Goal: Find specific page/section: Find specific page/section

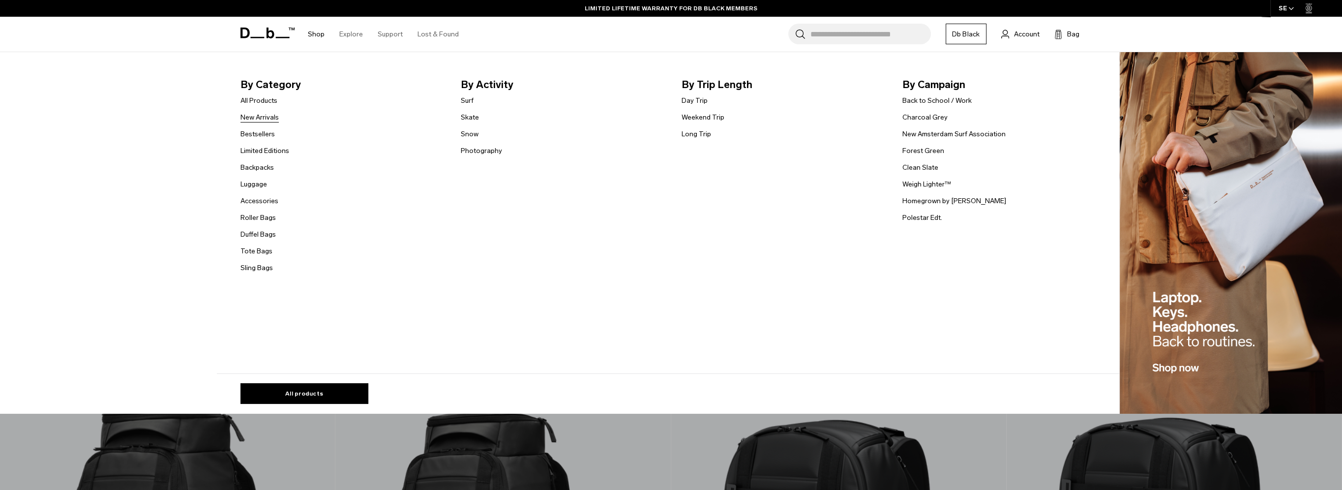
click at [257, 117] on link "New Arrivals" at bounding box center [259, 117] width 38 height 10
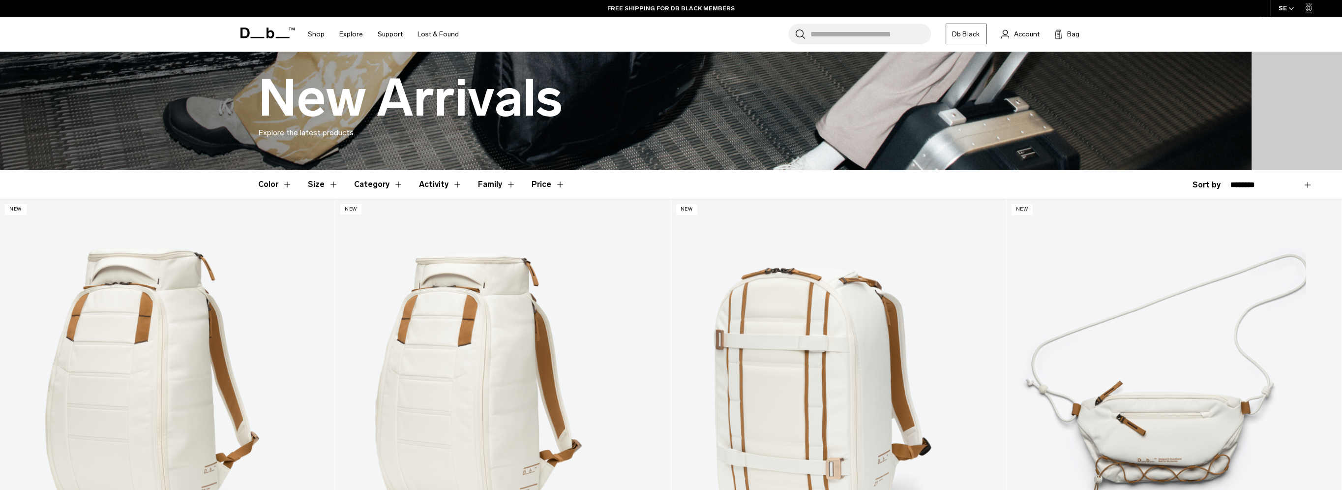
scroll to position [148, 0]
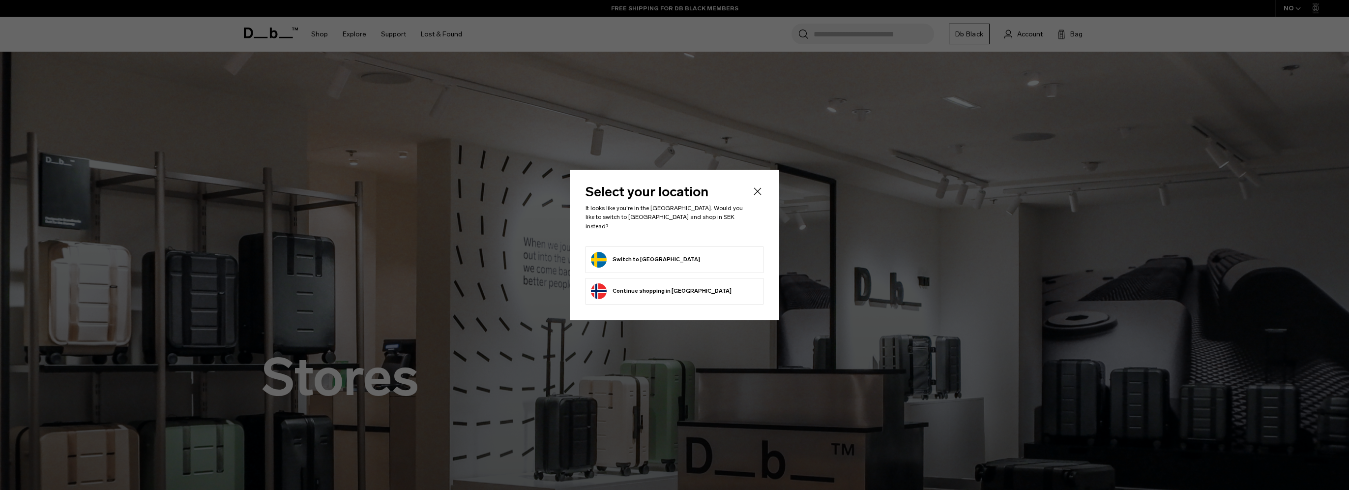
click at [620, 253] on button "Switch to Sweden" at bounding box center [645, 260] width 109 height 16
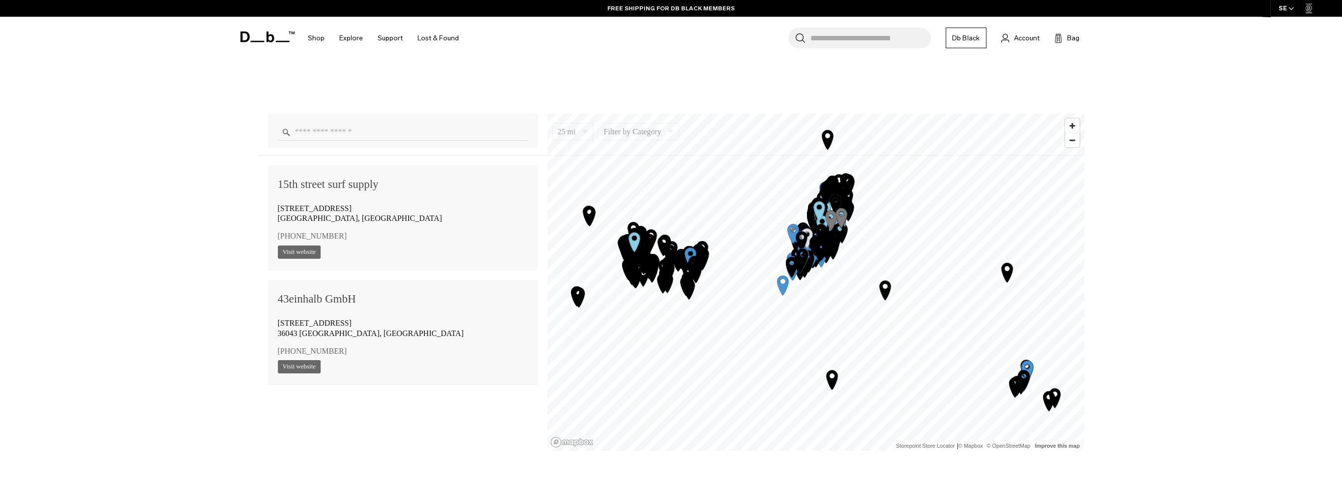
scroll to position [934, 0]
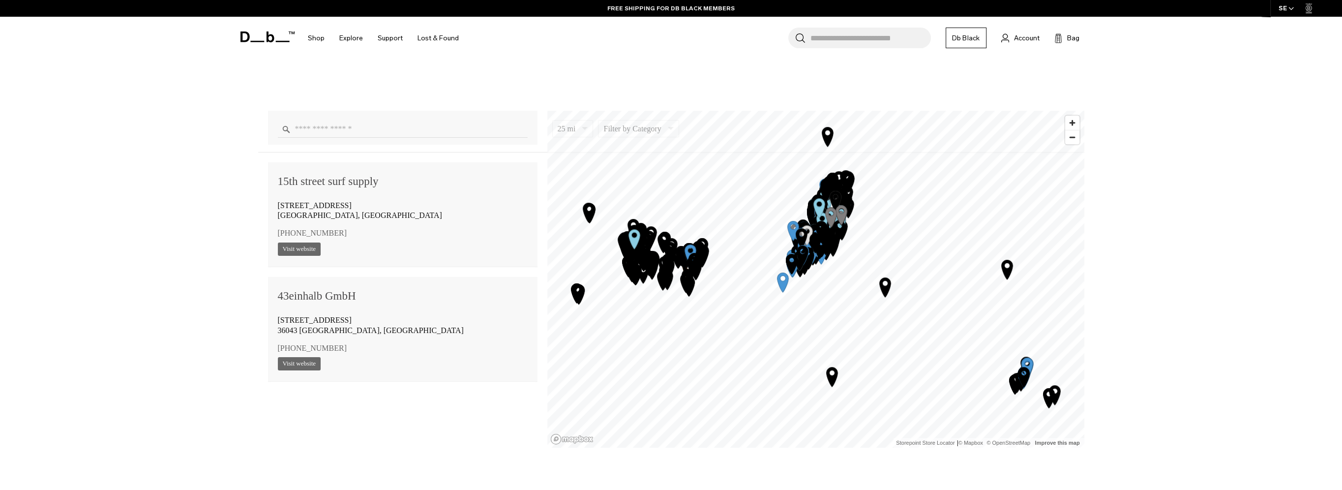
click at [362, 128] on input "Enter a location" at bounding box center [403, 128] width 250 height 17
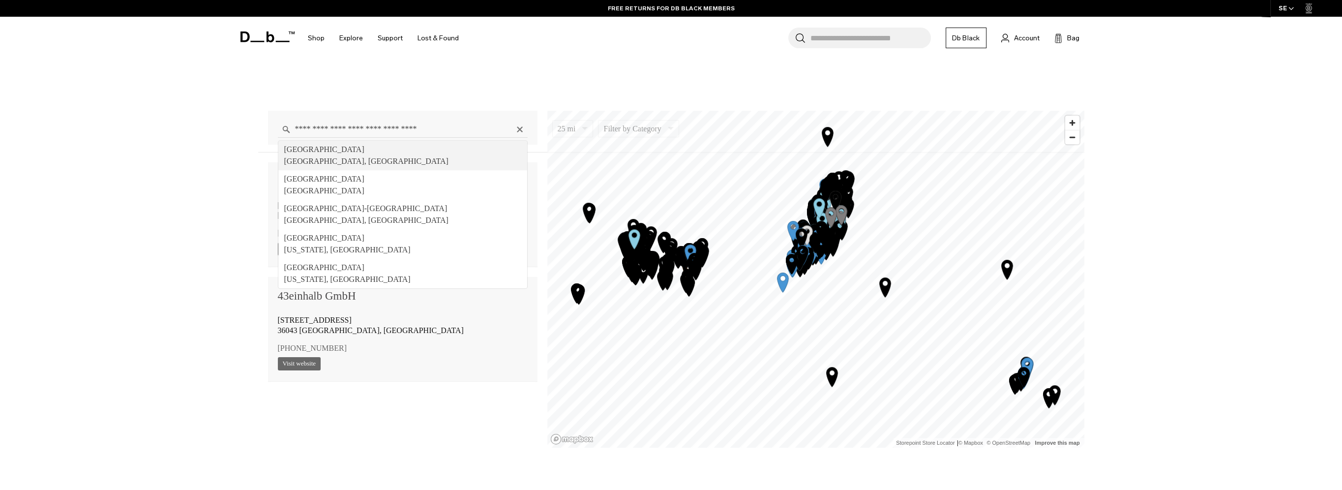
type input "**********"
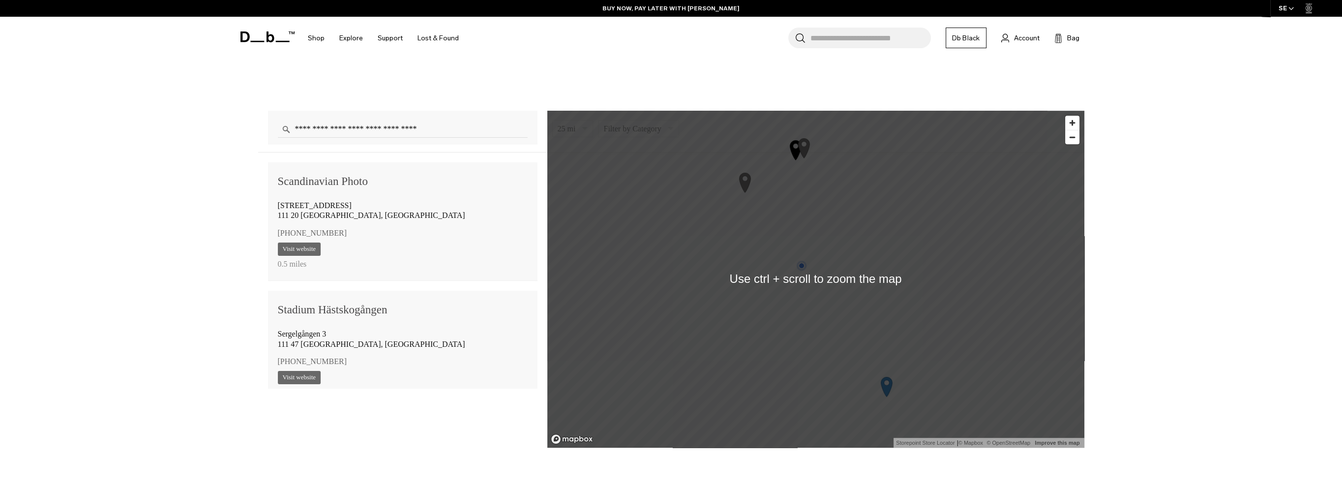
scroll to position [983, 0]
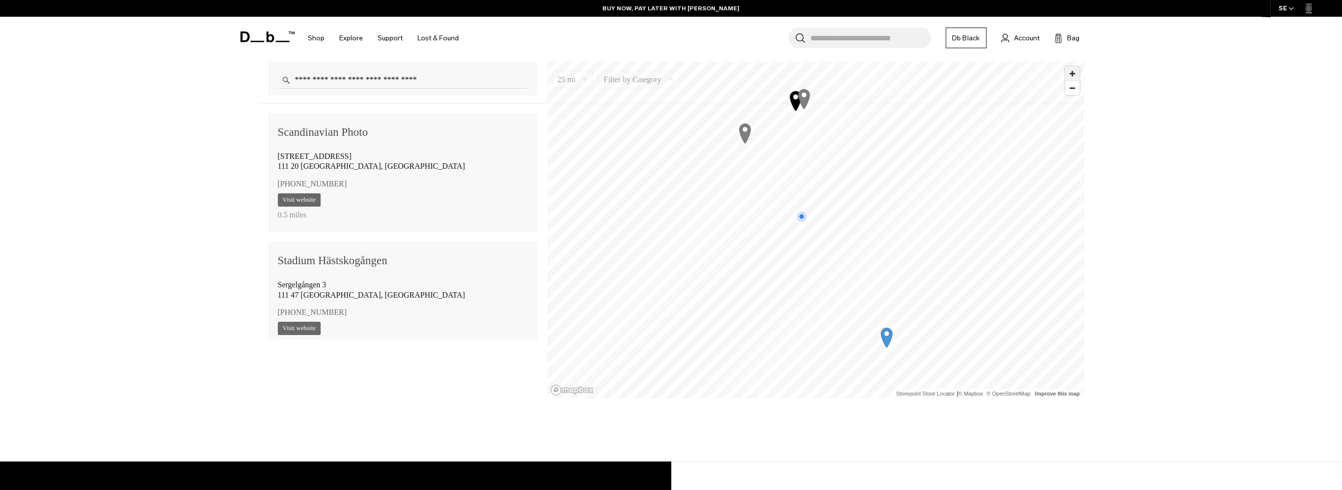
click at [1076, 74] on span "Zoom in" at bounding box center [1072, 73] width 14 height 14
click at [1072, 75] on span "Zoom in" at bounding box center [1072, 73] width 14 height 14
click at [1073, 73] on span "Zoom in" at bounding box center [1072, 73] width 14 height 14
click at [949, 304] on icon "Map marker" at bounding box center [947, 305] width 11 height 19
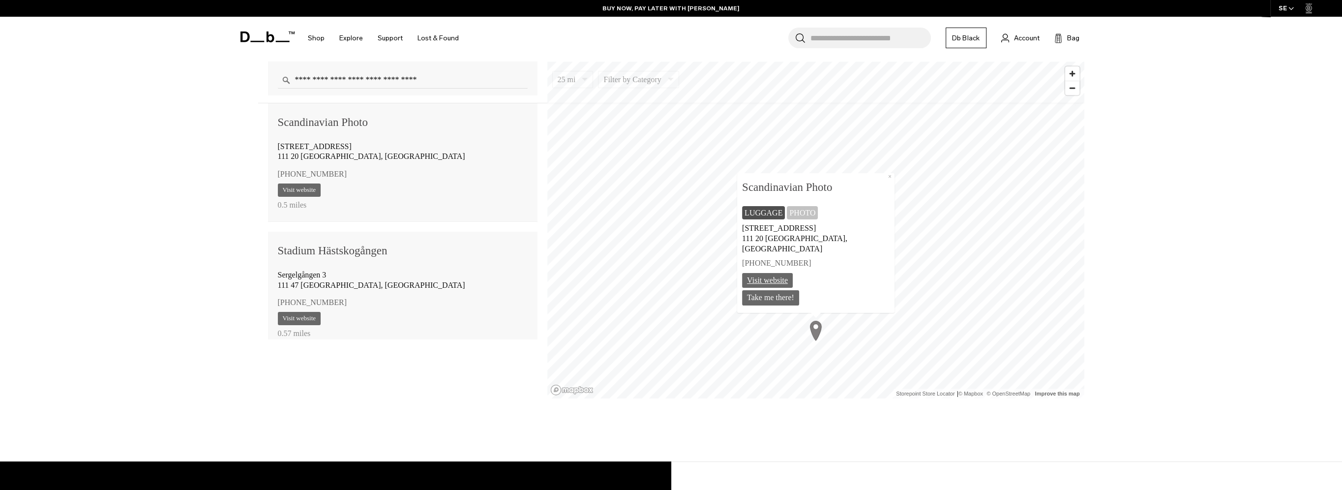
click at [793, 279] on link "Visit website" at bounding box center [767, 279] width 51 height 15
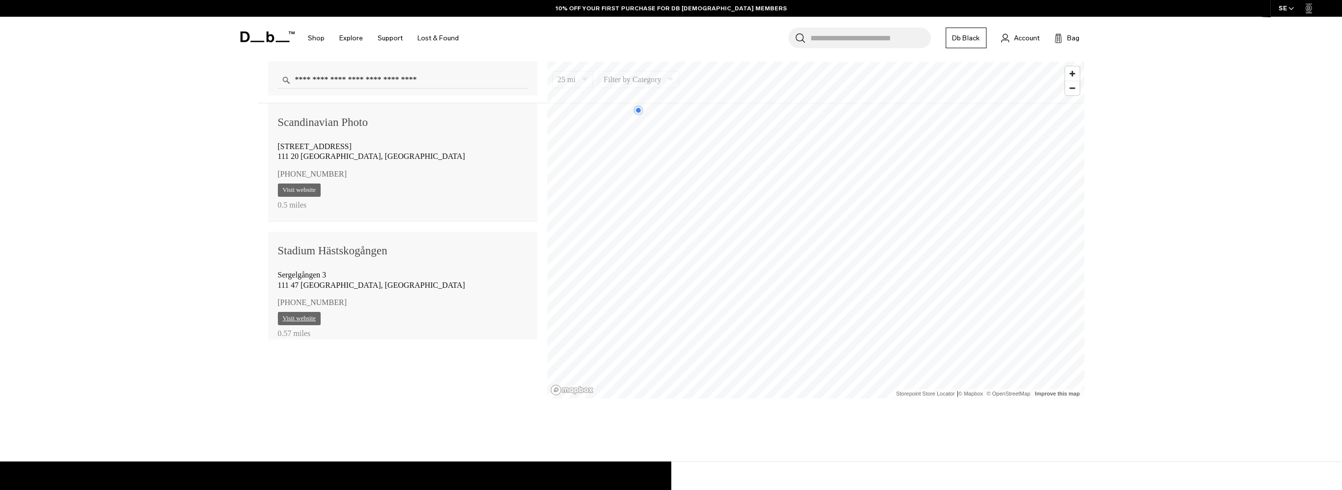
click at [303, 321] on link "Visit website" at bounding box center [299, 318] width 43 height 13
